Goal: Find specific page/section: Find specific page/section

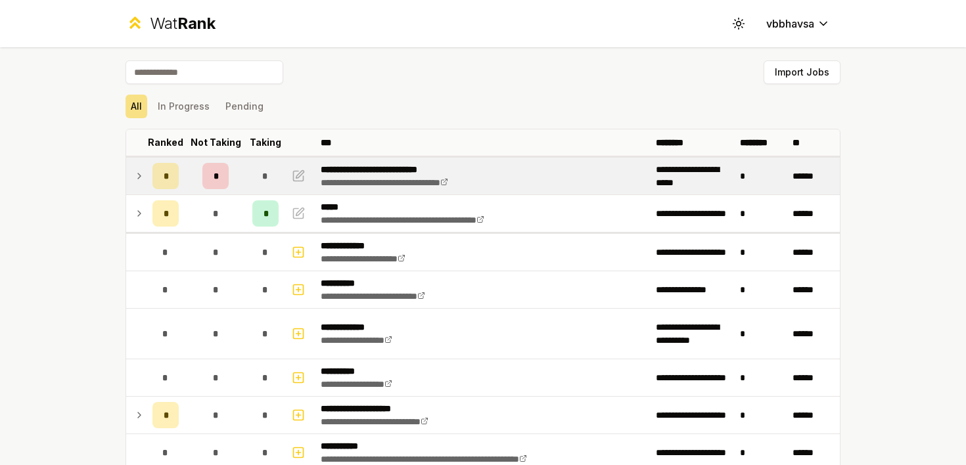
click at [132, 173] on td at bounding box center [136, 176] width 21 height 37
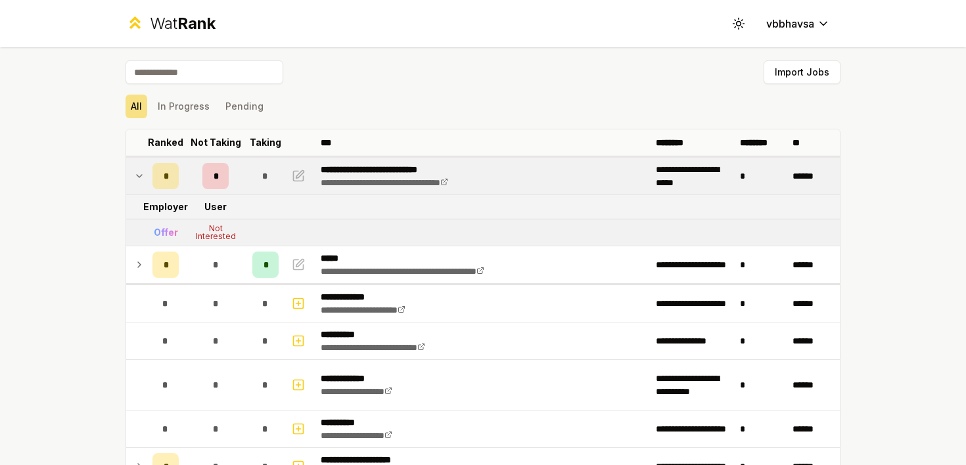
click at [147, 173] on td "*" at bounding box center [165, 176] width 37 height 37
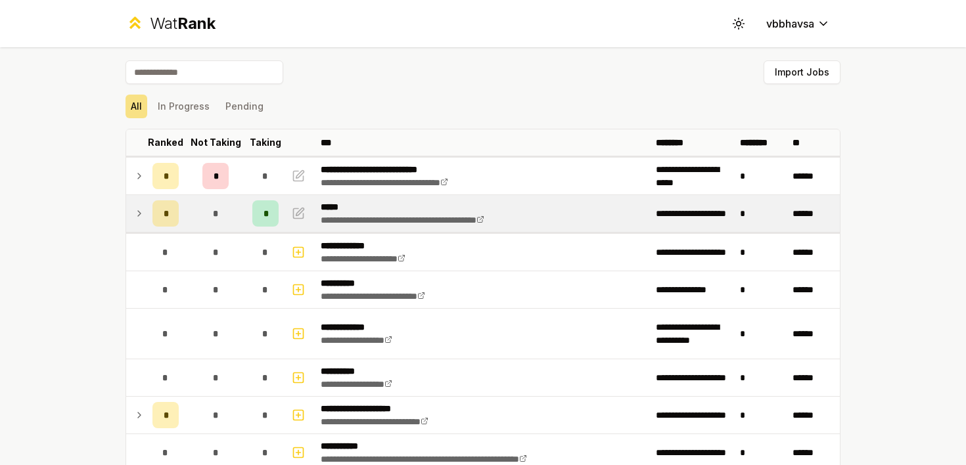
click at [143, 207] on icon at bounding box center [139, 214] width 11 height 16
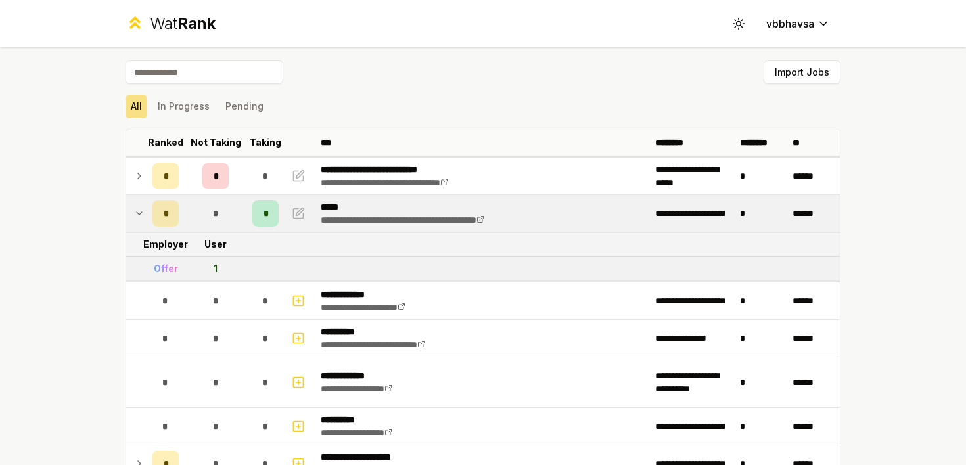
click at [143, 207] on icon at bounding box center [139, 214] width 11 height 16
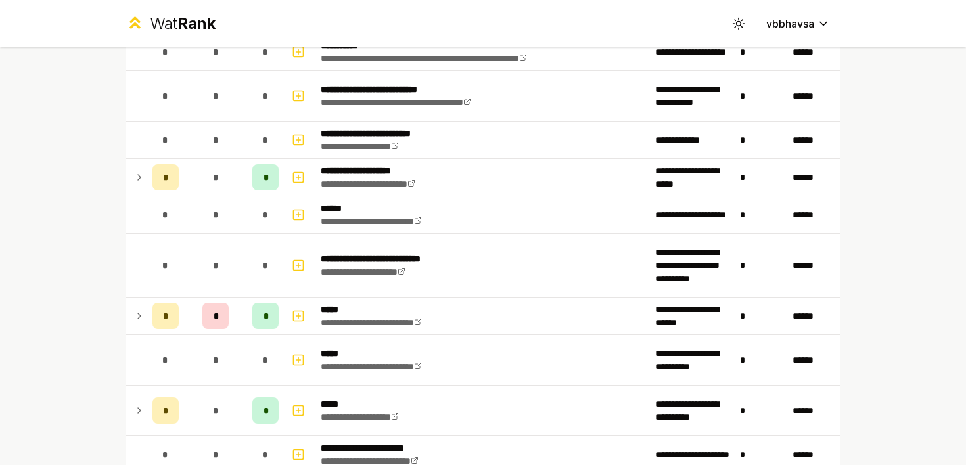
scroll to position [405, 0]
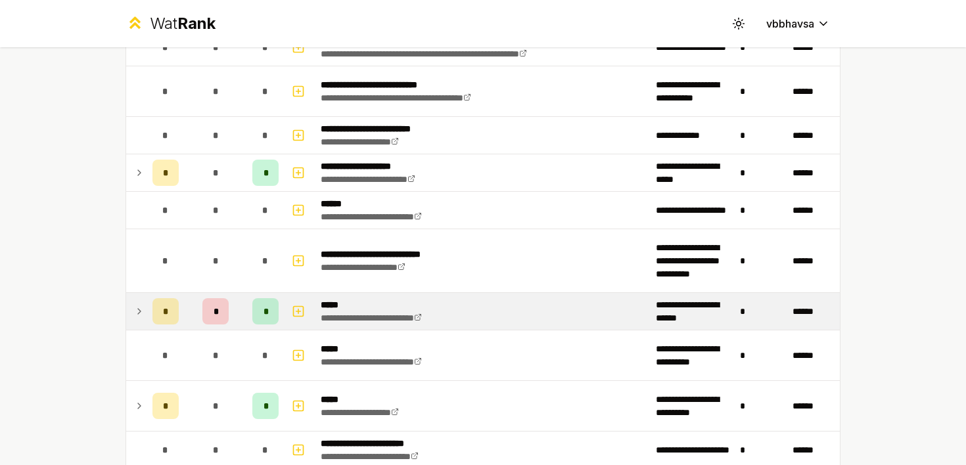
click at [137, 311] on icon at bounding box center [139, 312] width 11 height 16
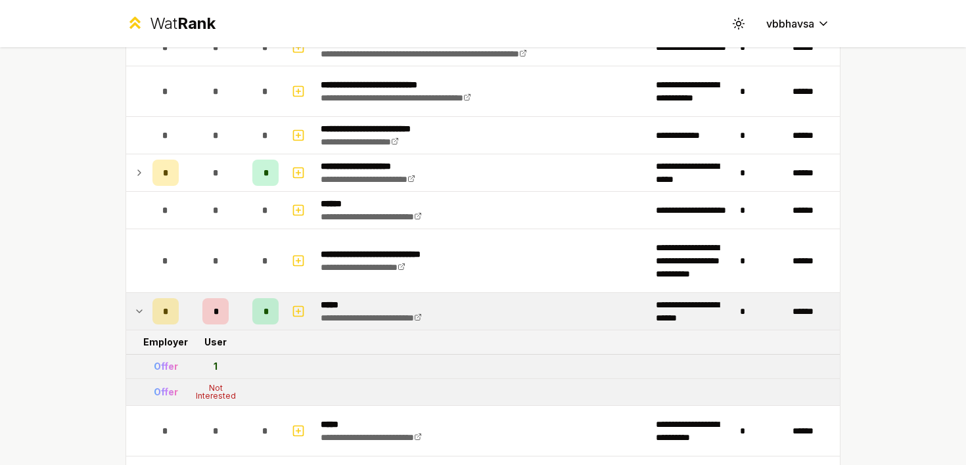
click at [137, 311] on icon at bounding box center [139, 312] width 11 height 16
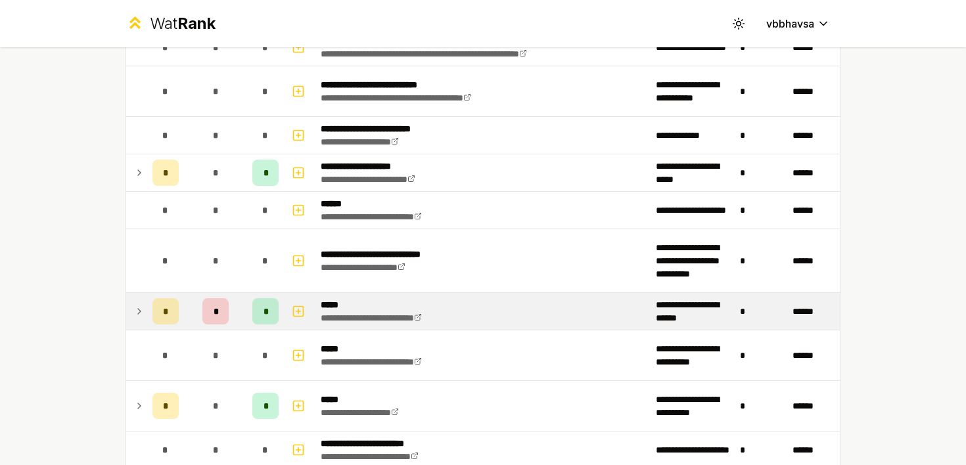
click at [137, 311] on icon at bounding box center [139, 312] width 11 height 16
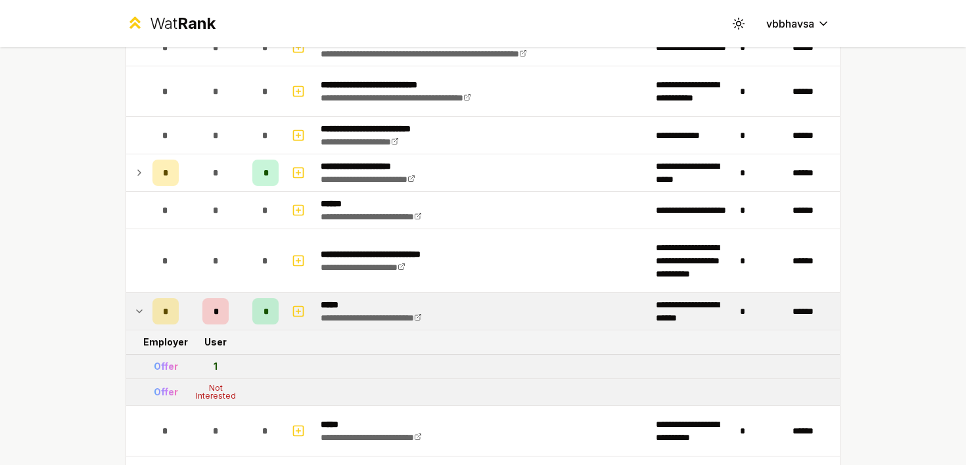
click at [137, 311] on icon at bounding box center [139, 312] width 11 height 16
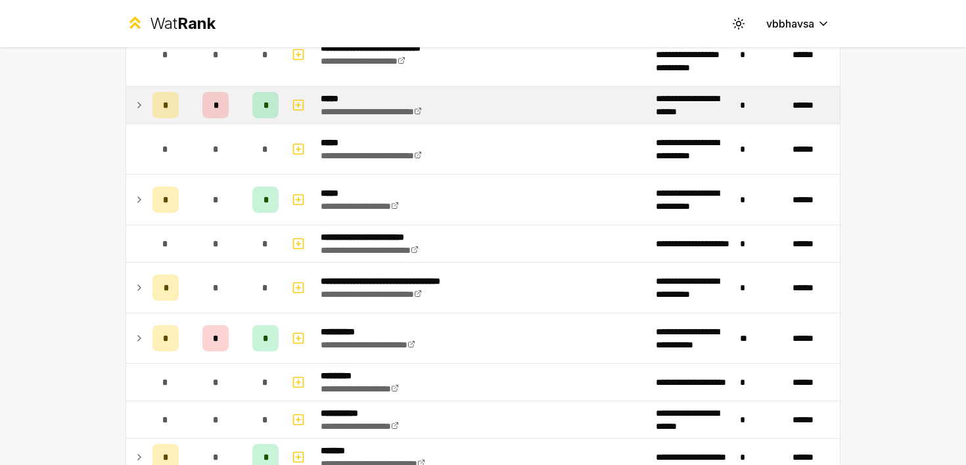
scroll to position [618, 0]
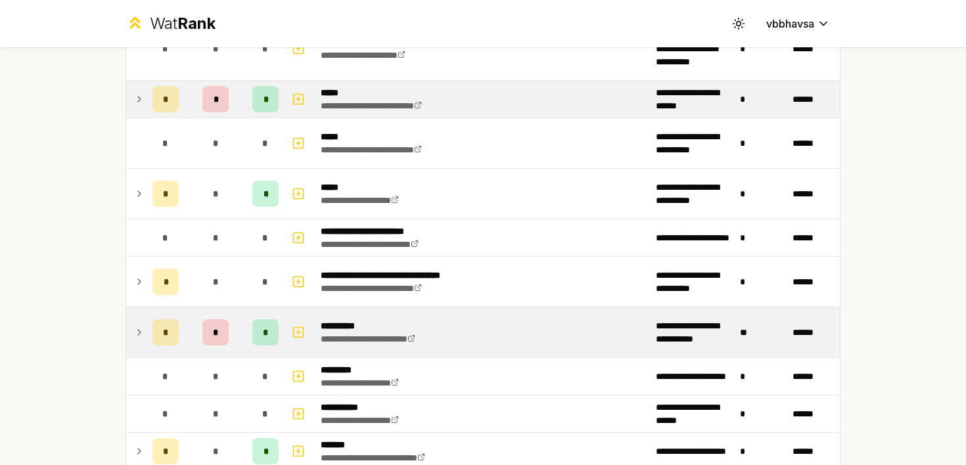
click at [139, 326] on icon at bounding box center [139, 333] width 11 height 16
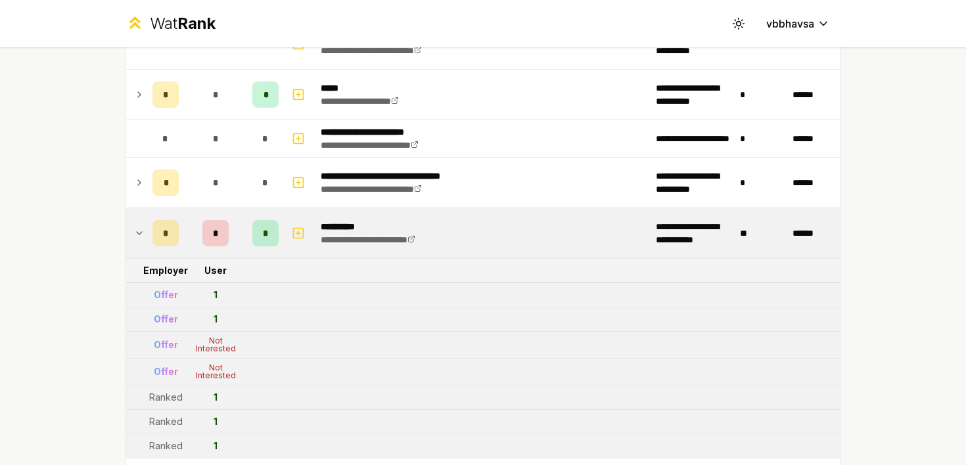
scroll to position [717, 0]
